Goal: Task Accomplishment & Management: Manage account settings

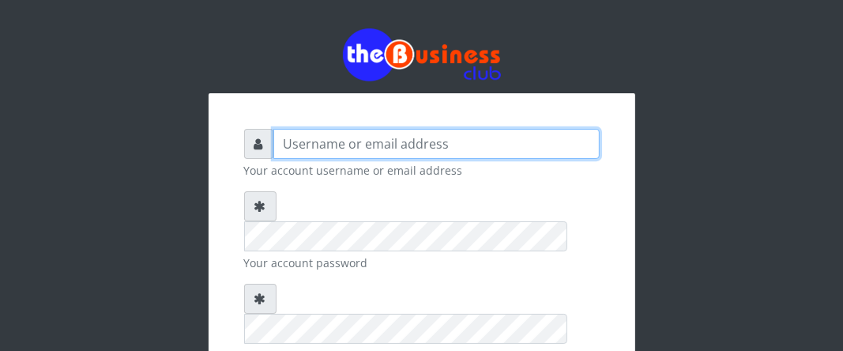
type input "Boboyen"
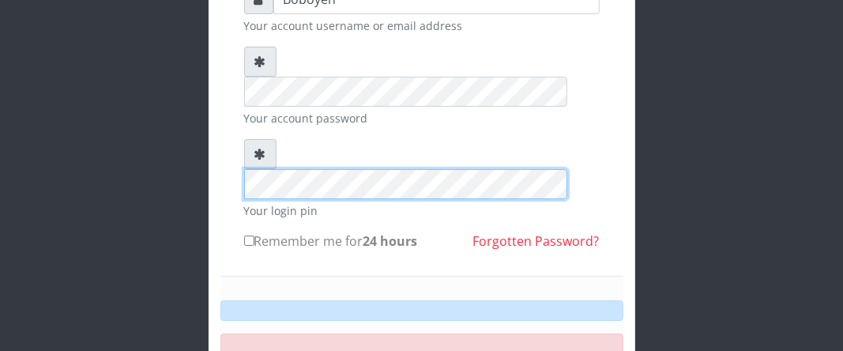
scroll to position [158, 0]
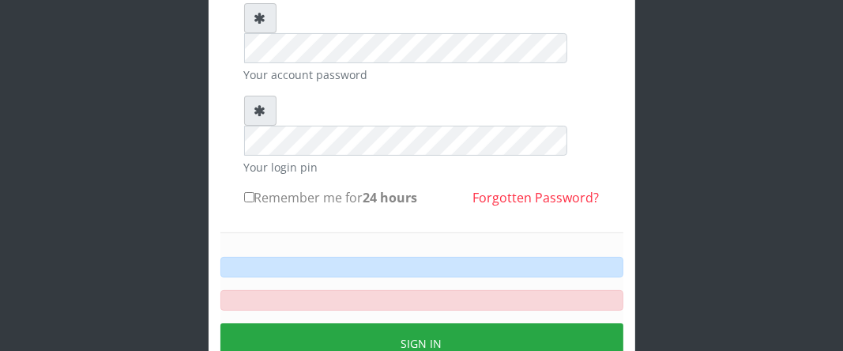
scroll to position [179, 0]
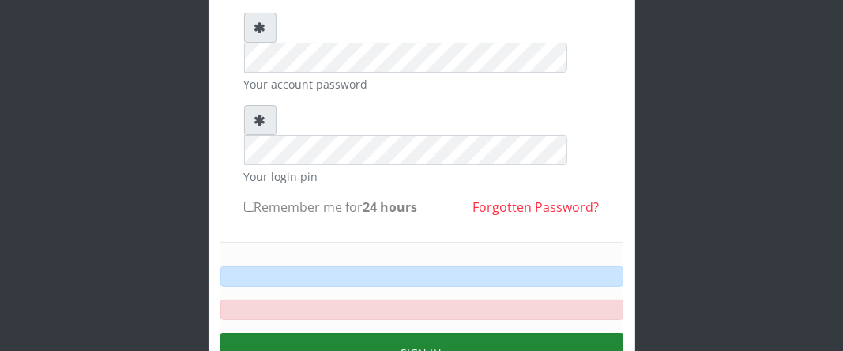
click at [344, 333] on button "Sign in" at bounding box center [421, 353] width 403 height 40
click at [347, 333] on button "Sign in" at bounding box center [421, 353] width 403 height 40
click at [423, 333] on button "Sign in" at bounding box center [421, 353] width 403 height 40
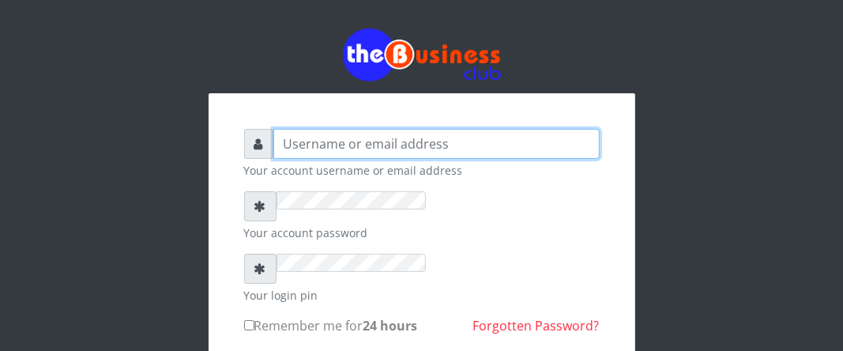
type input "Boboyen"
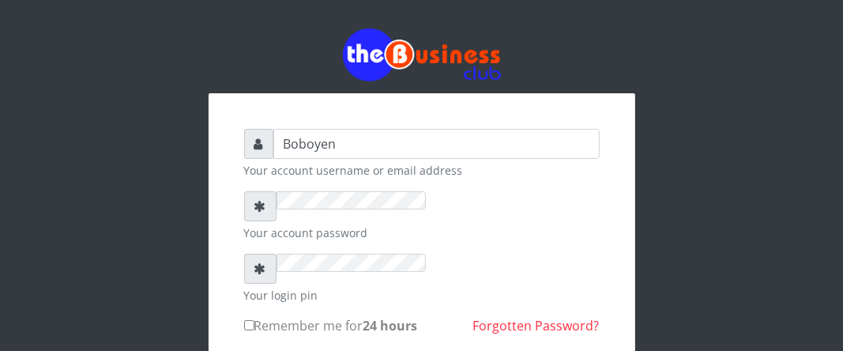
click at [383, 41] on div at bounding box center [422, 54] width 427 height 53
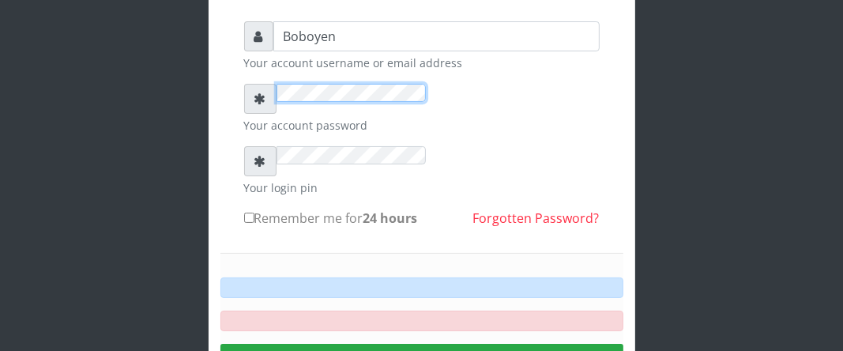
scroll to position [126, 0]
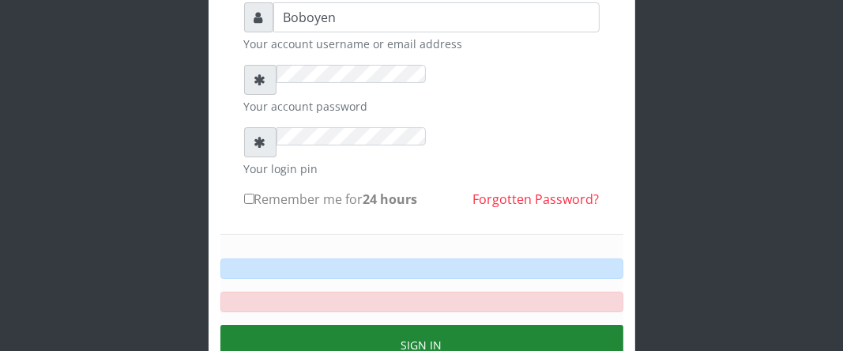
click at [401, 325] on button "Sign in" at bounding box center [421, 345] width 403 height 40
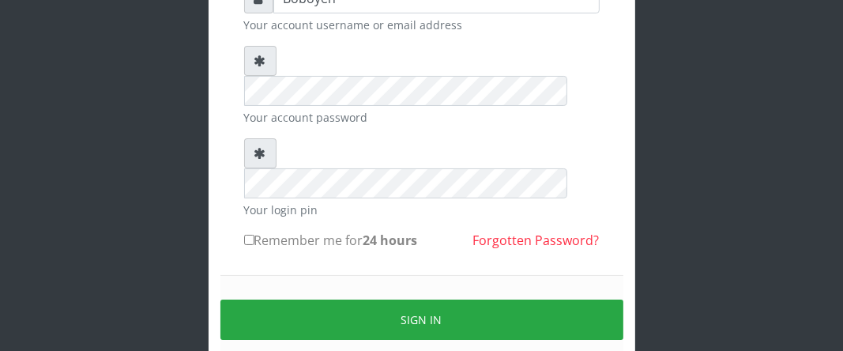
scroll to position [192, 0]
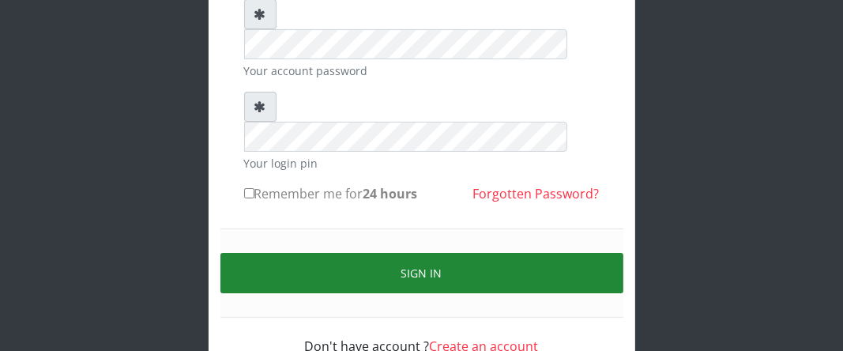
click at [434, 253] on button "Sign in" at bounding box center [421, 273] width 403 height 40
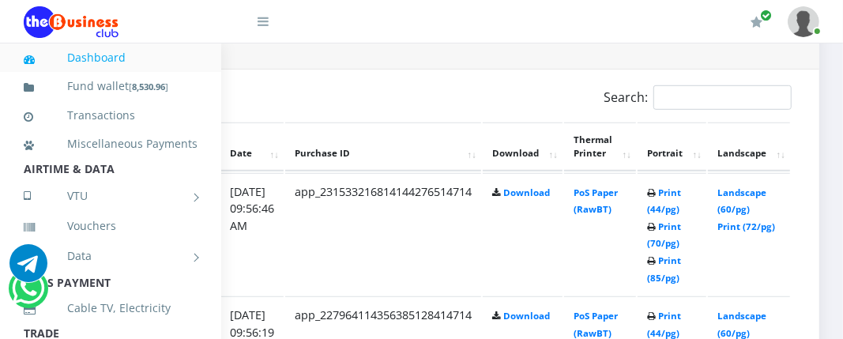
scroll to position [790, 329]
